Goal: Browse casually

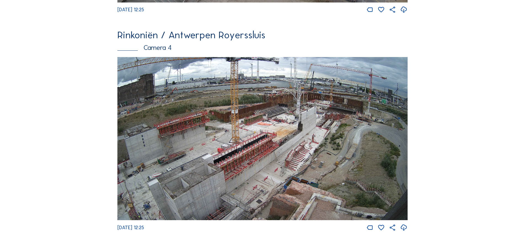
scroll to position [938, 0]
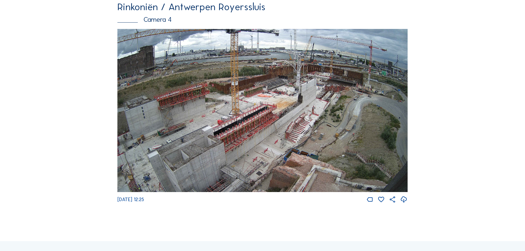
click at [164, 98] on img at bounding box center [262, 110] width 290 height 163
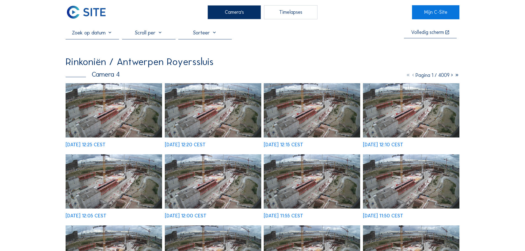
scroll to position [28, 0]
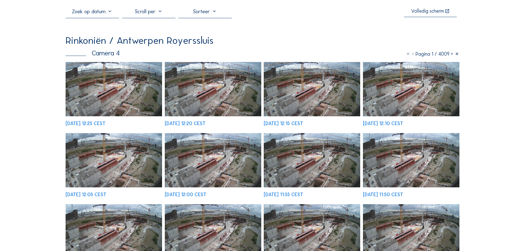
click at [86, 85] on img at bounding box center [114, 89] width 96 height 54
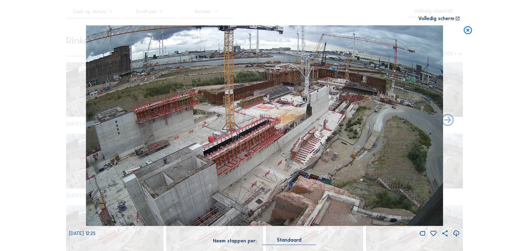
click at [54, 134] on div "Scroll om door de tijd te reizen | Druk op de 'Alt'-[PERSON_NAME] + scroll om t…" at bounding box center [264, 125] width 529 height 251
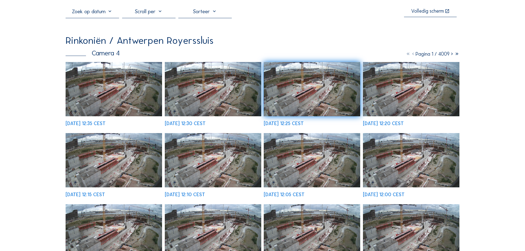
click at [118, 68] on img at bounding box center [114, 89] width 96 height 54
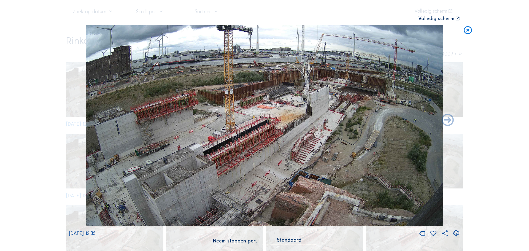
click at [48, 93] on div "Scroll om door de tijd te reizen | Druk op de 'Alt'-[PERSON_NAME] + scroll om t…" at bounding box center [264, 125] width 529 height 251
drag, startPoint x: 468, startPoint y: 33, endPoint x: 139, endPoint y: 58, distance: 330.2
click at [468, 33] on icon at bounding box center [468, 30] width 10 height 10
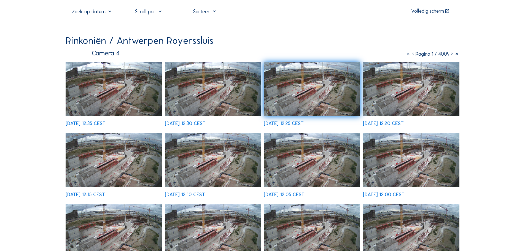
scroll to position [0, 0]
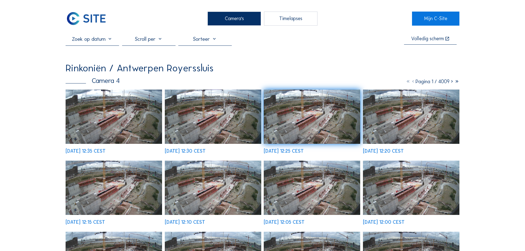
click at [97, 17] on img at bounding box center [86, 19] width 41 height 14
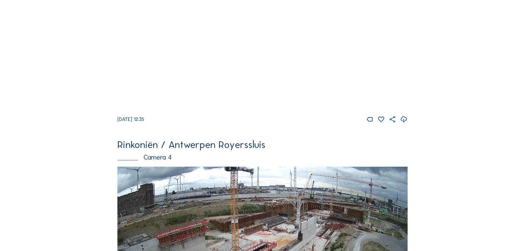
scroll to position [910, 0]
